Goal: Task Accomplishment & Management: Use online tool/utility

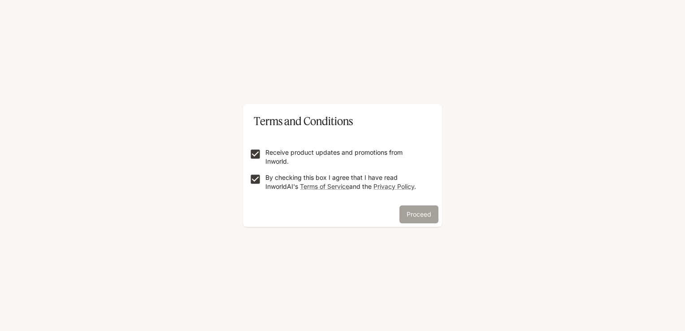
click at [410, 205] on button "Proceed" at bounding box center [418, 214] width 39 height 18
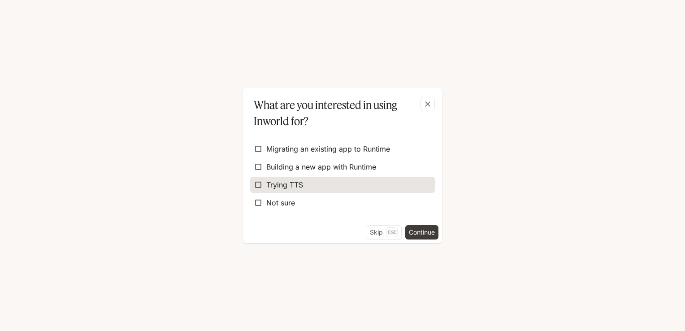
click at [307, 187] on label "Trying TTS" at bounding box center [342, 185] width 185 height 16
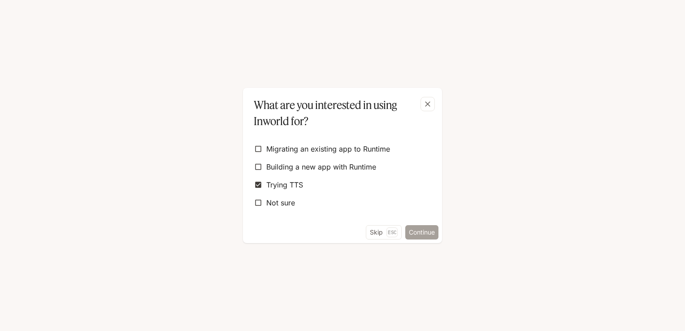
click at [419, 232] on button "Continue" at bounding box center [421, 232] width 33 height 14
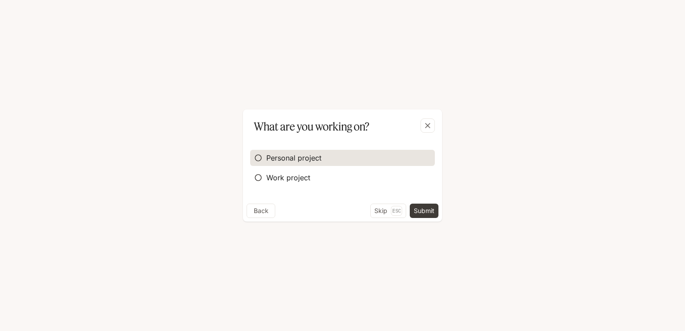
click at [294, 162] on span "Personal project" at bounding box center [293, 157] width 55 height 11
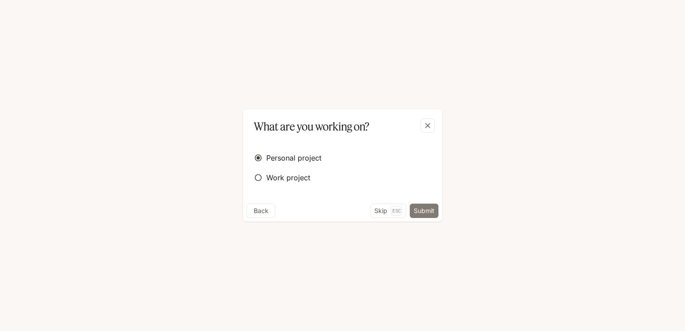
click at [420, 216] on button "Submit" at bounding box center [424, 210] width 29 height 14
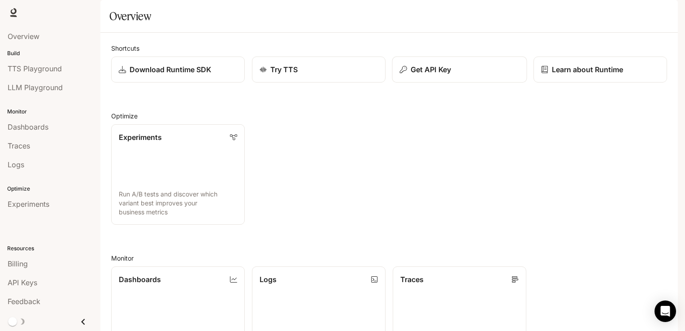
click at [457, 75] on div "Get API Key" at bounding box center [460, 69] width 120 height 11
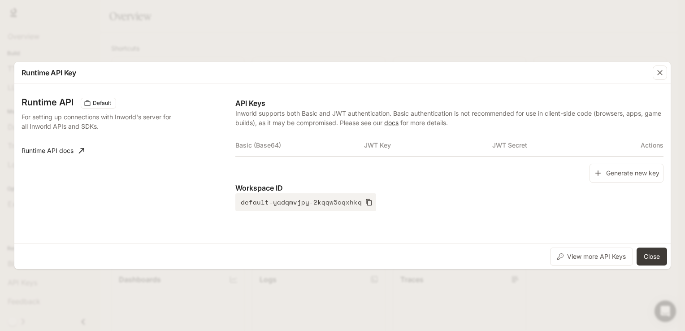
click at [272, 146] on th "Basic (Base64)" at bounding box center [299, 145] width 128 height 22
click at [603, 175] on button "Generate new key" at bounding box center [626, 173] width 74 height 19
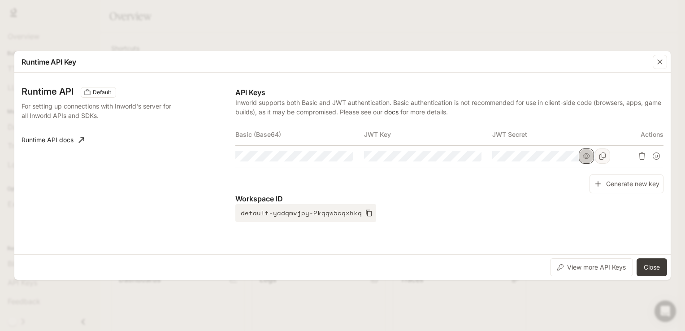
click at [588, 157] on icon "button" at bounding box center [585, 155] width 7 height 7
click at [484, 155] on td at bounding box center [428, 156] width 128 height 22
click at [475, 155] on icon "Copy Key" at bounding box center [473, 155] width 7 height 7
click at [457, 154] on icon "button" at bounding box center [457, 155] width 7 height 5
click at [330, 156] on icon "button" at bounding box center [329, 155] width 7 height 7
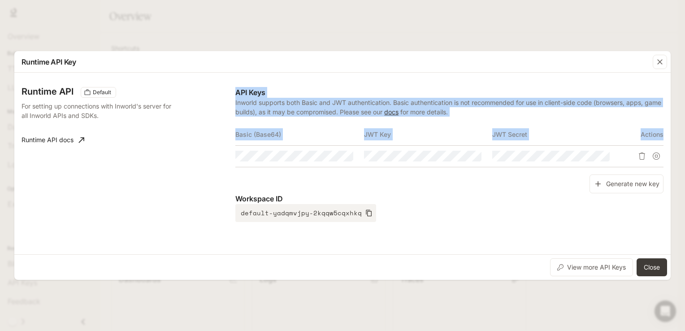
drag, startPoint x: 236, startPoint y: 86, endPoint x: 560, endPoint y: 177, distance: 336.3
click at [560, 177] on div "Runtime API Default For setting up connections with Inworld's server for all In…" at bounding box center [343, 163] width 642 height 174
copy div "API Keys Inworld supports both Basic and JWT authentication. Basic authenticati…"
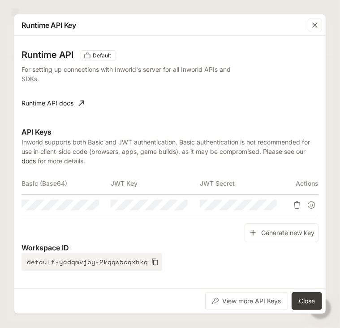
click at [180, 97] on div "Runtime API Default For setting up connections with Inworld's server for all In…" at bounding box center [170, 88] width 297 height 76
click at [95, 203] on icon "Copy Basic (Base64)" at bounding box center [92, 204] width 7 height 7
